Goal: Task Accomplishment & Management: Use online tool/utility

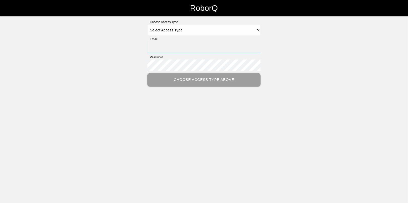
type input "[EMAIL_ADDRESS][DOMAIN_NAME]"
click at [156, 28] on select "Select Access Type Admin Customer Supervisor Worker" at bounding box center [203, 29] width 113 height 11
select select "Admin"
click at [147, 24] on select "Select Access Type Admin Customer Supervisor Worker" at bounding box center [203, 29] width 113 height 11
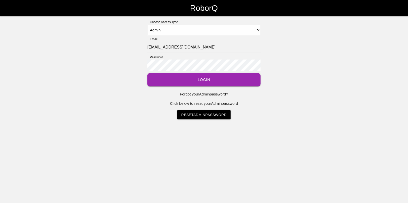
click at [201, 84] on button "Login" at bounding box center [203, 79] width 113 height 13
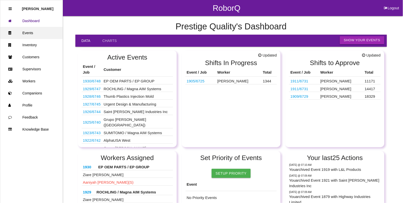
click at [28, 32] on link "Events" at bounding box center [31, 33] width 62 height 12
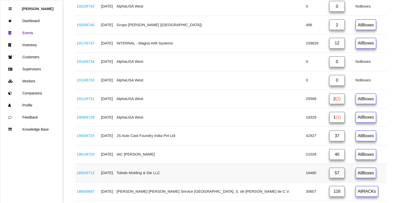
scroll to position [252, 0]
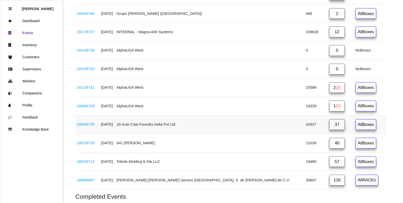
click at [330, 127] on link "37" at bounding box center [338, 125] width 16 height 11
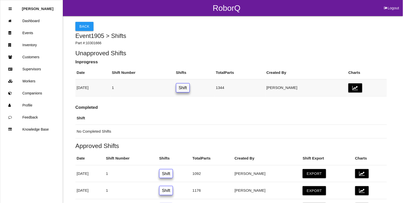
click at [190, 87] on link "Shift" at bounding box center [183, 87] width 14 height 9
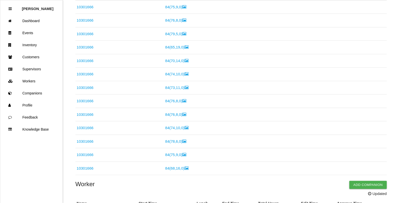
scroll to position [157, 0]
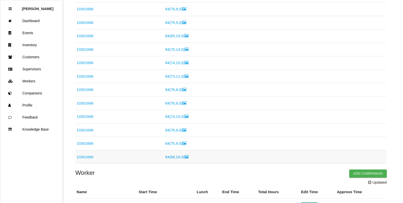
click at [80, 159] on link "10301666" at bounding box center [85, 157] width 17 height 4
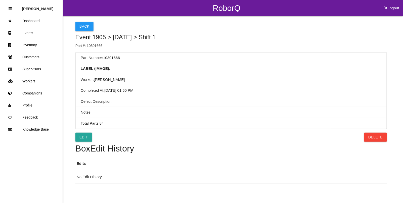
click at [83, 25] on button "Back" at bounding box center [84, 26] width 18 height 9
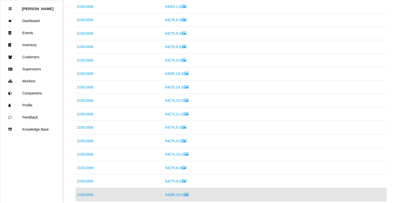
scroll to position [88, 0]
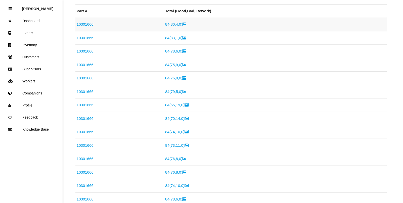
click at [82, 23] on link "10301666" at bounding box center [85, 24] width 17 height 4
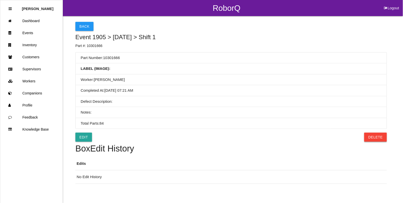
click at [383, 137] on button "Delete" at bounding box center [376, 137] width 22 height 9
click at [371, 138] on button "Confirm" at bounding box center [374, 137] width 25 height 9
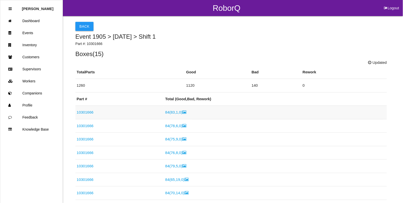
click at [87, 114] on link "10301666" at bounding box center [85, 112] width 17 height 4
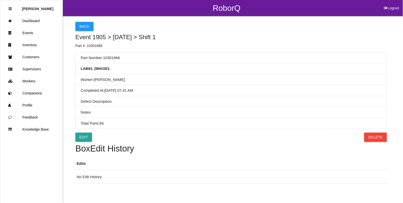
click at [381, 140] on button "Delete" at bounding box center [376, 137] width 22 height 9
click at [381, 140] on button "Confirm" at bounding box center [374, 137] width 25 height 9
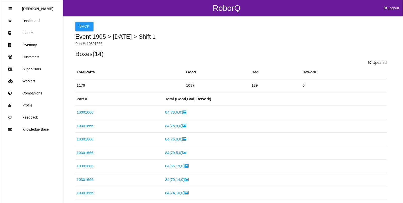
click at [86, 24] on button "Back" at bounding box center [84, 26] width 18 height 9
